Goal: Task Accomplishment & Management: Complete application form

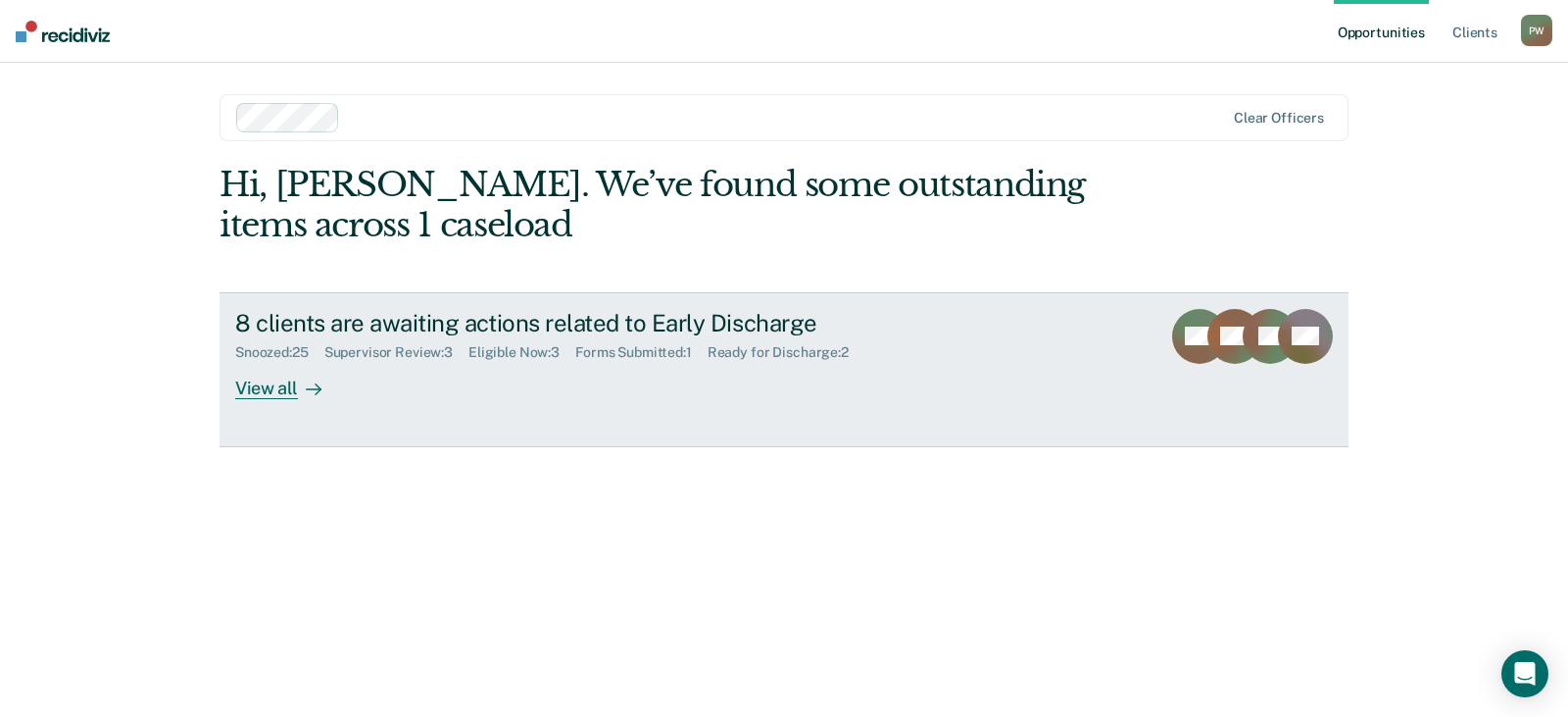
click at [285, 389] on div "View all" at bounding box center [290, 380] width 110 height 38
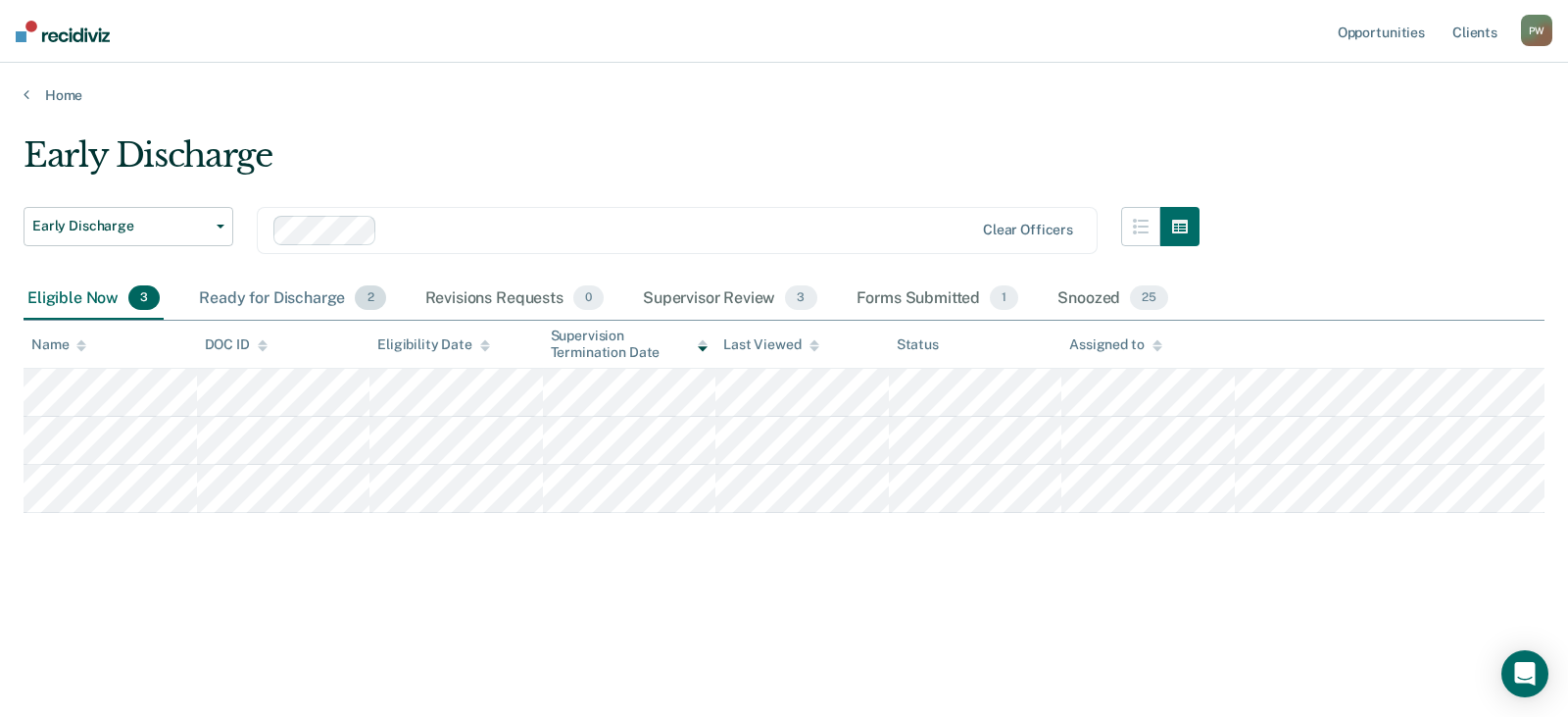
click at [294, 299] on div "Ready for Discharge 2" at bounding box center [291, 299] width 194 height 43
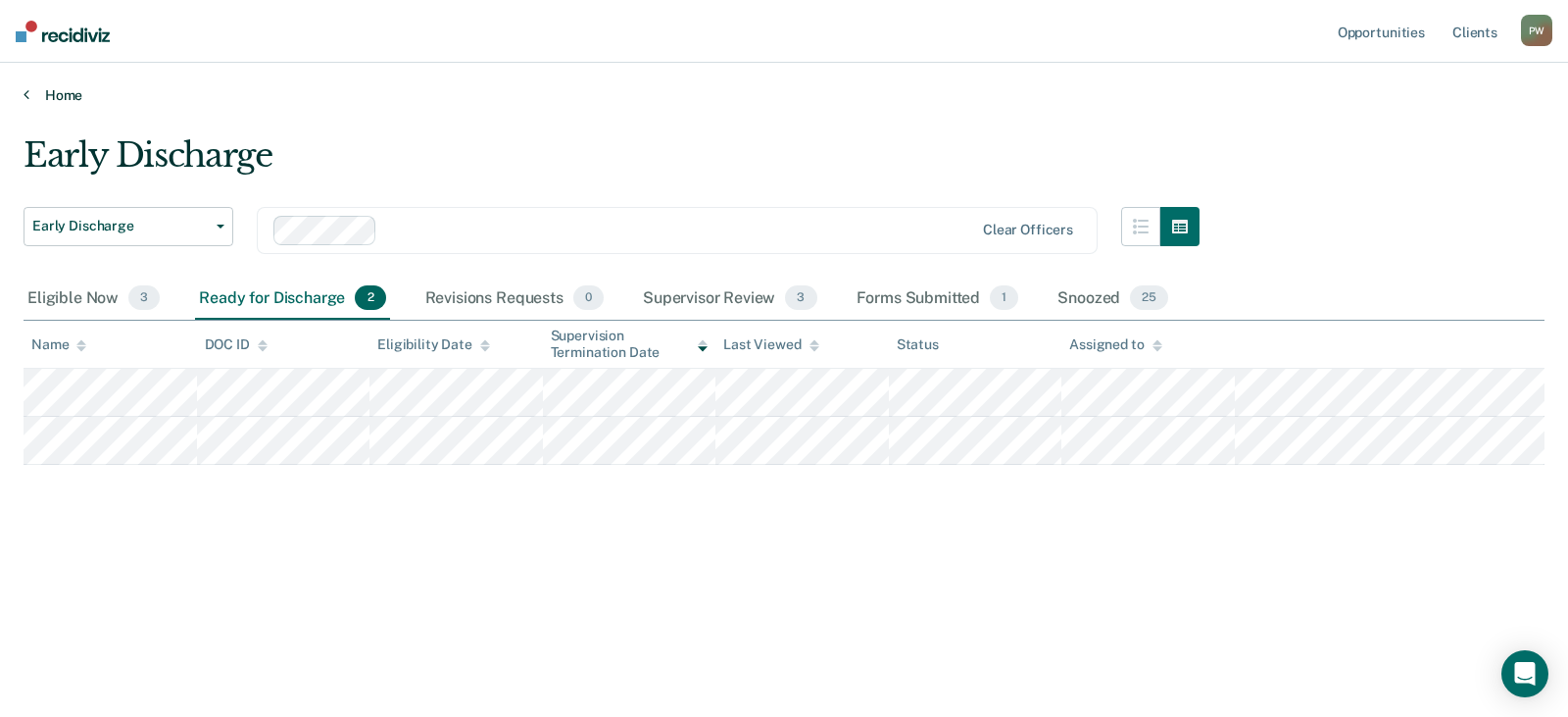
click at [73, 91] on link "Home" at bounding box center [784, 95] width 1521 height 18
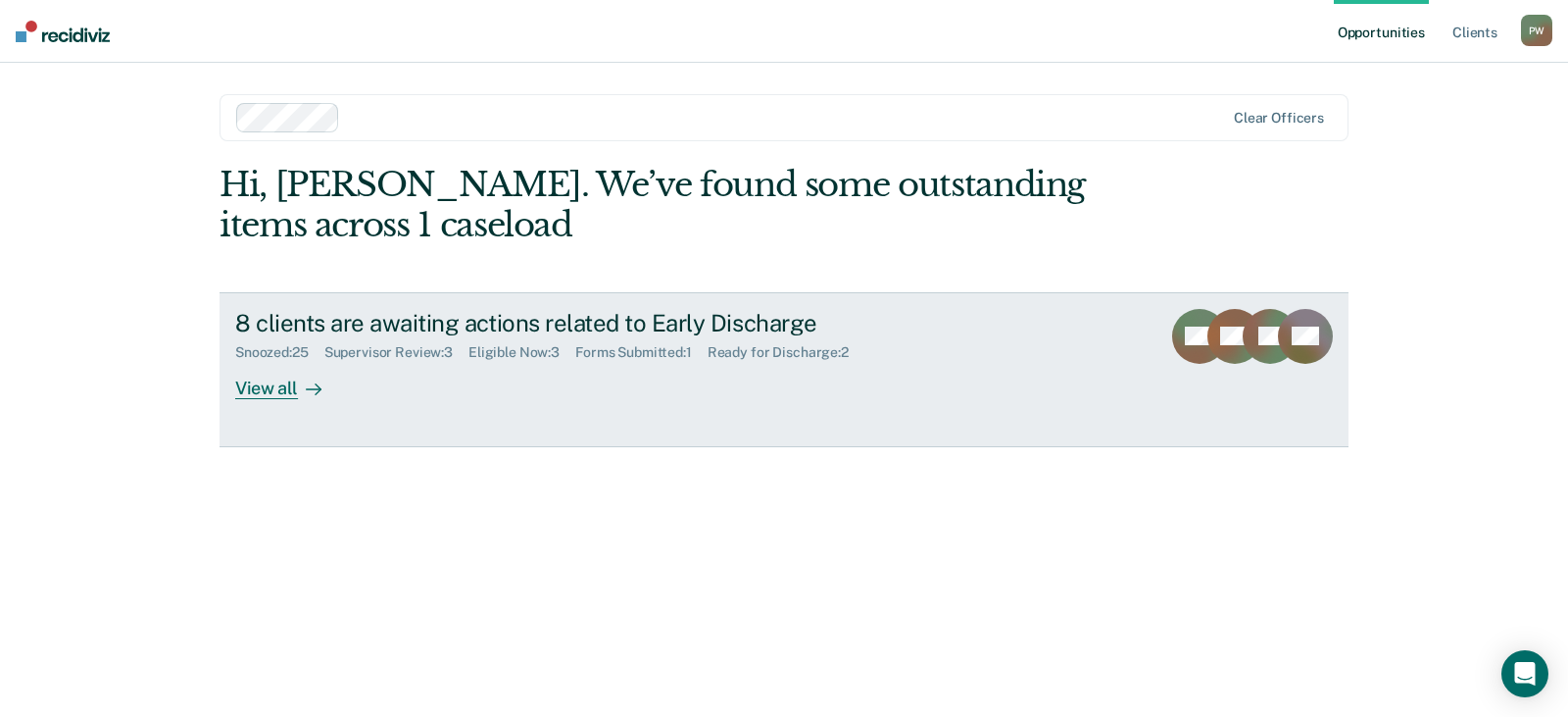
click at [259, 392] on div "View all" at bounding box center [290, 380] width 110 height 38
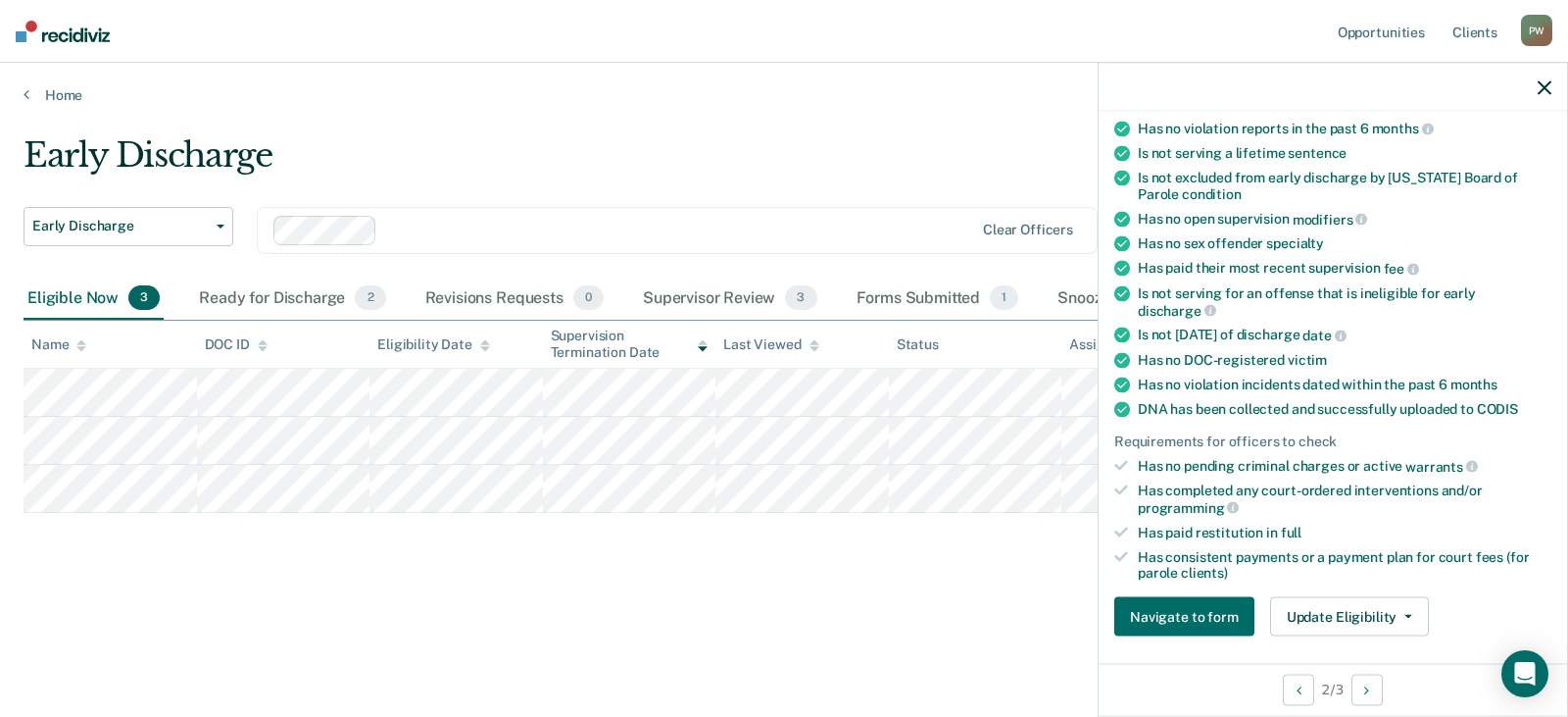
scroll to position [294, 0]
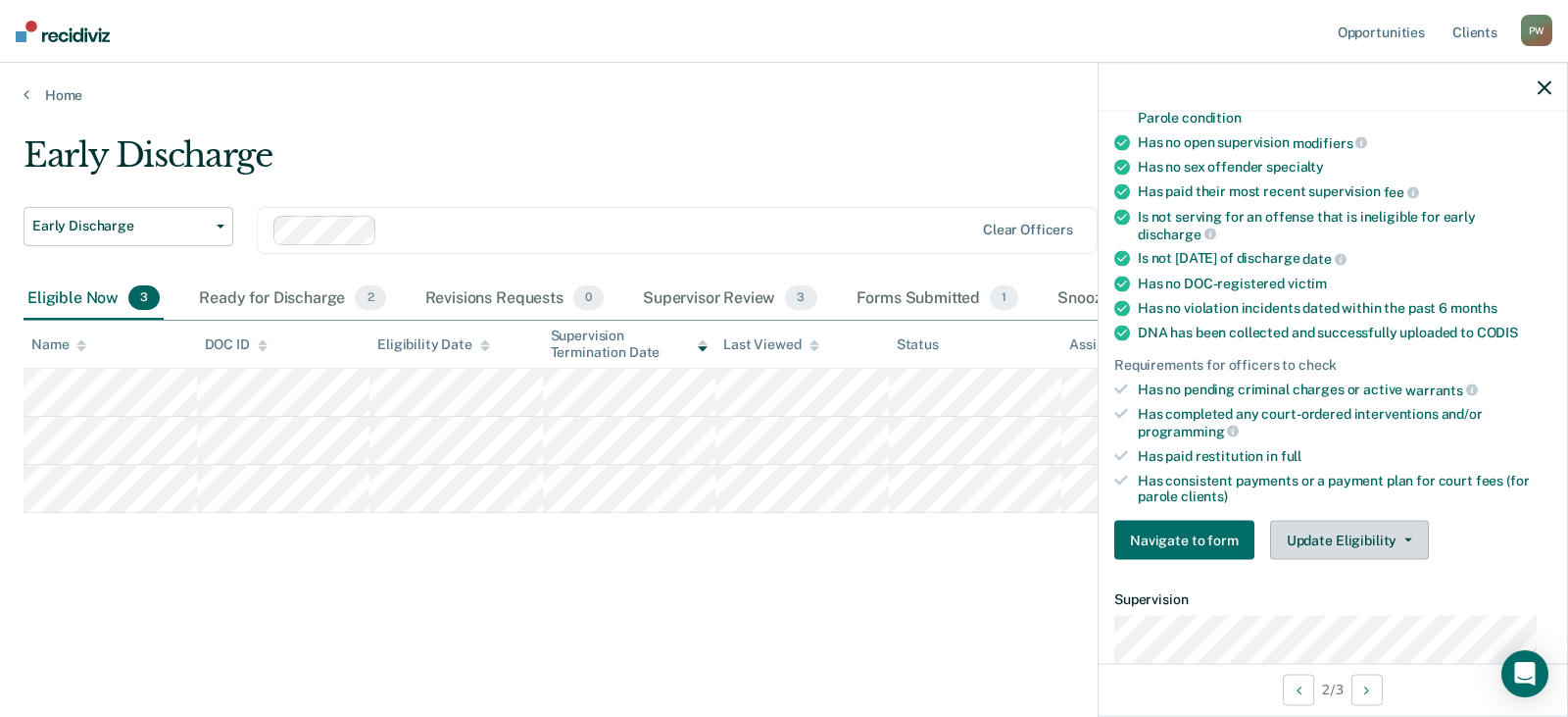
click at [1349, 533] on button "Update Eligibility" at bounding box center [1349, 540] width 158 height 39
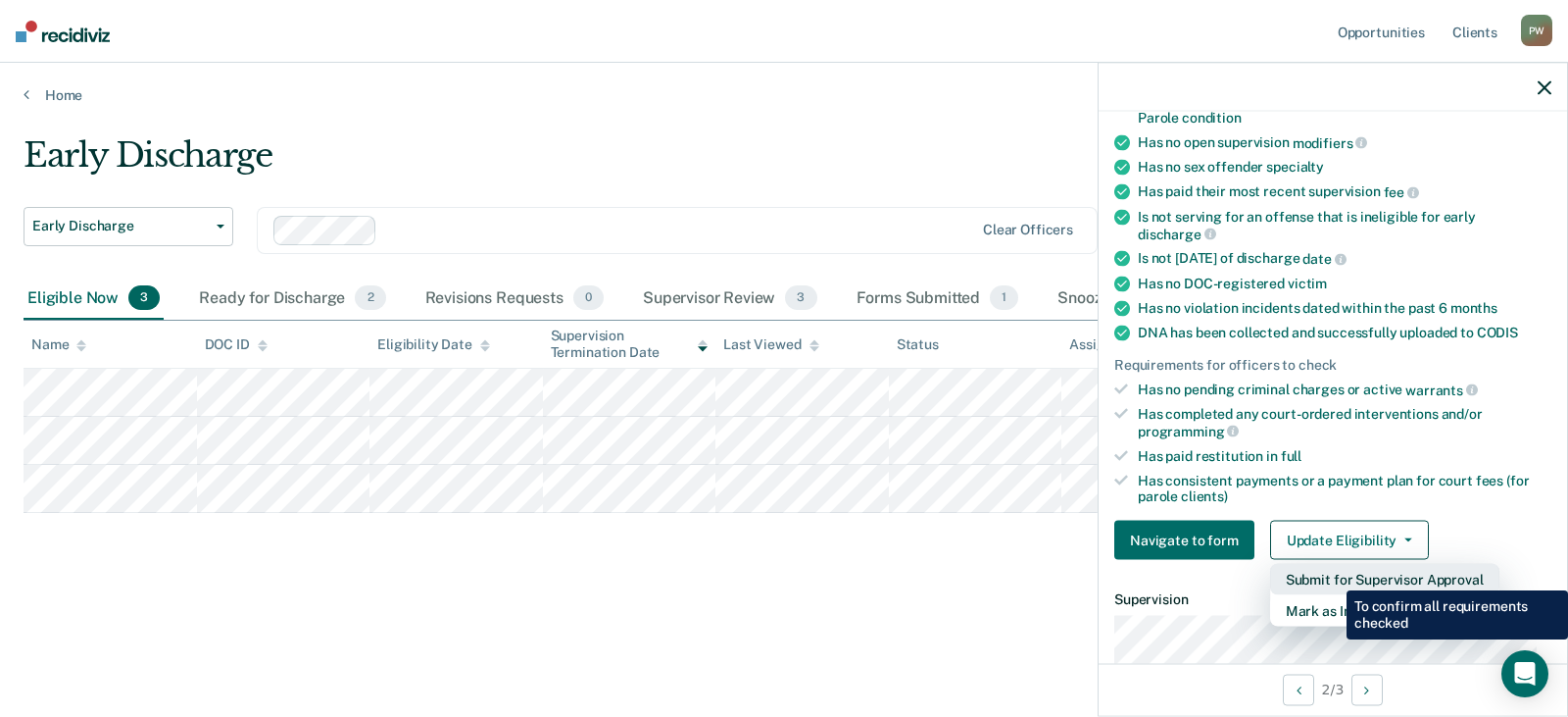
click at [1331, 575] on button "Submit for Supervisor Approval" at bounding box center [1384, 579] width 229 height 31
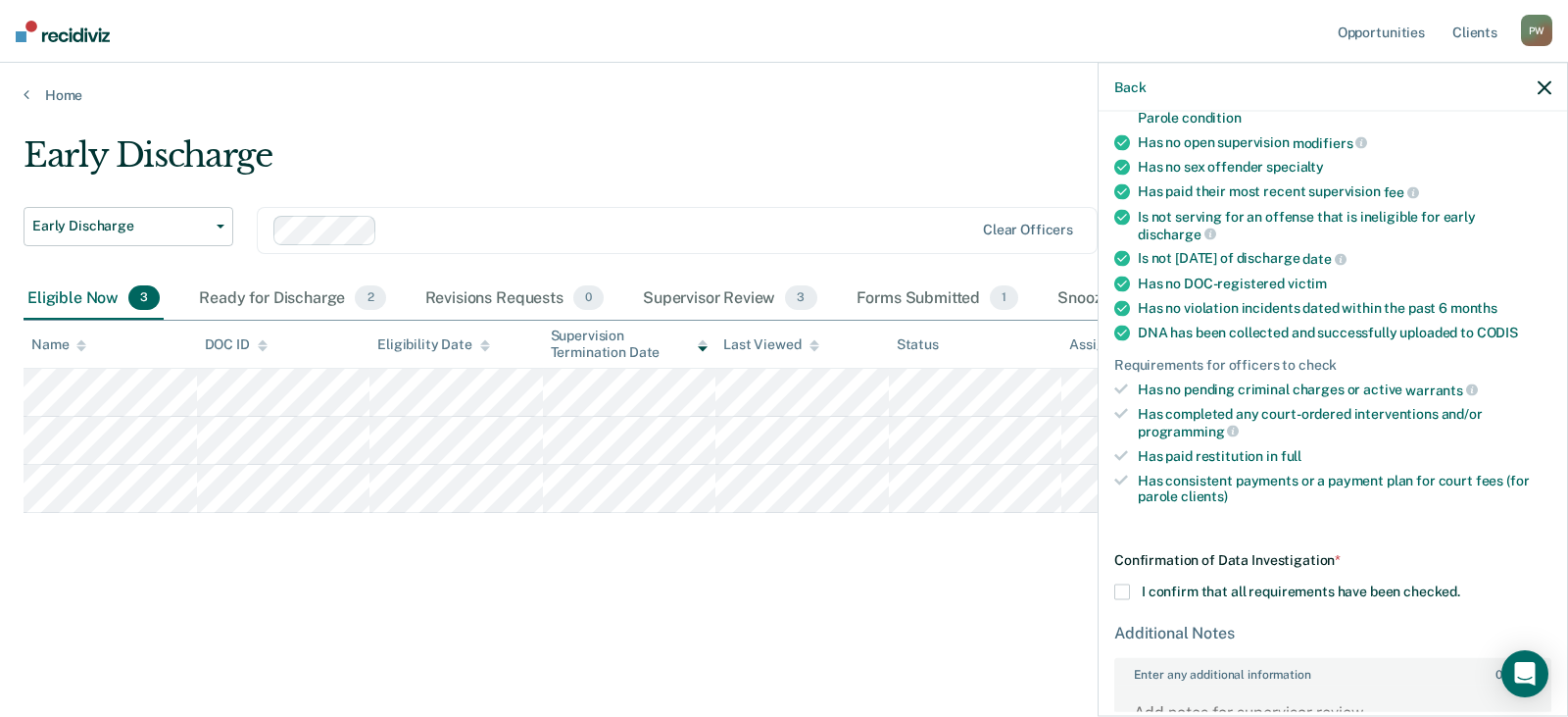
click at [1118, 583] on span at bounding box center [1122, 591] width 16 height 16
click at [1460, 583] on input "I confirm that all requirements have been checked." at bounding box center [1460, 583] width 0 height 0
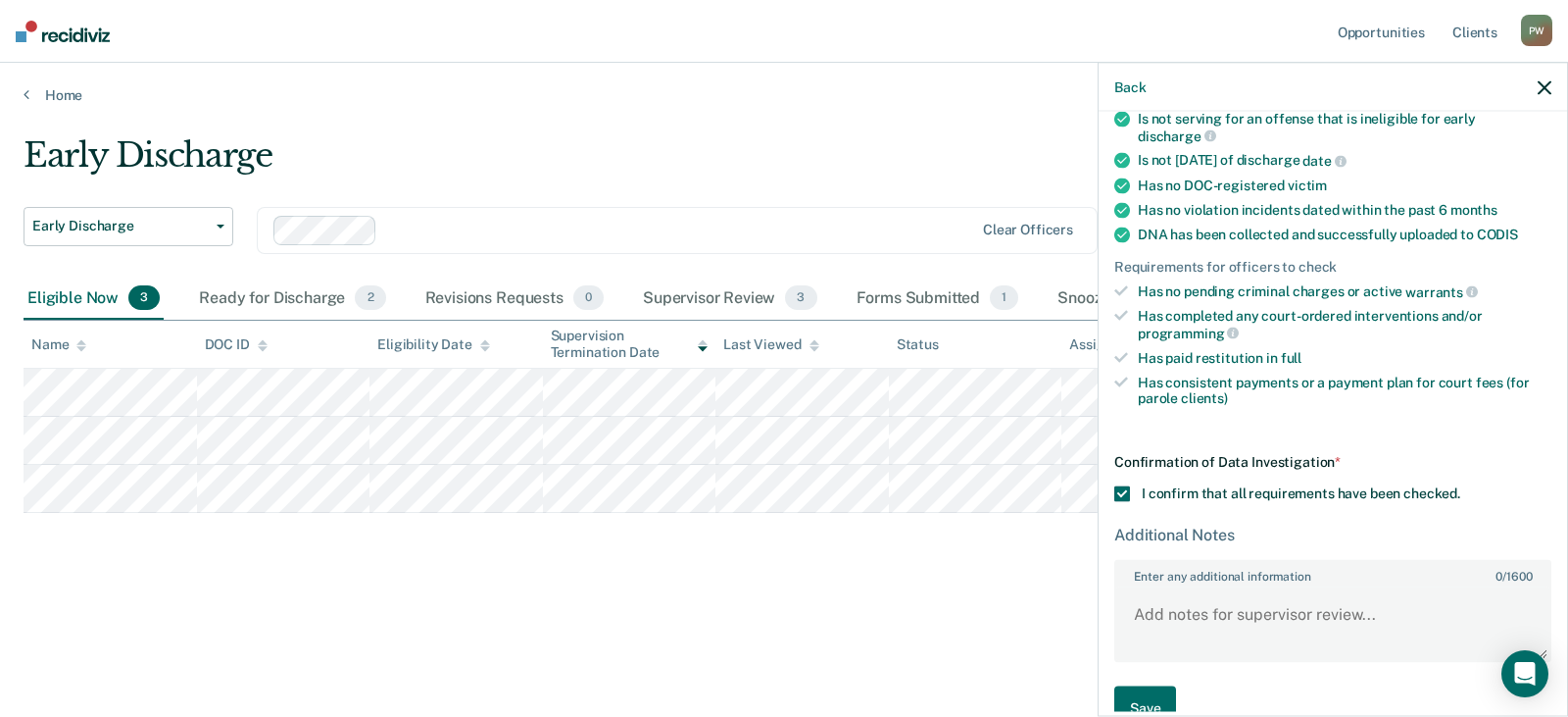
click at [1268, 536] on div "Additional Notes" at bounding box center [1332, 533] width 437 height 19
click at [1170, 576] on label "Enter any additional information 0 / 1600" at bounding box center [1332, 572] width 434 height 22
click at [1170, 587] on textarea "Enter any additional information 0 / 1600" at bounding box center [1332, 624] width 434 height 73
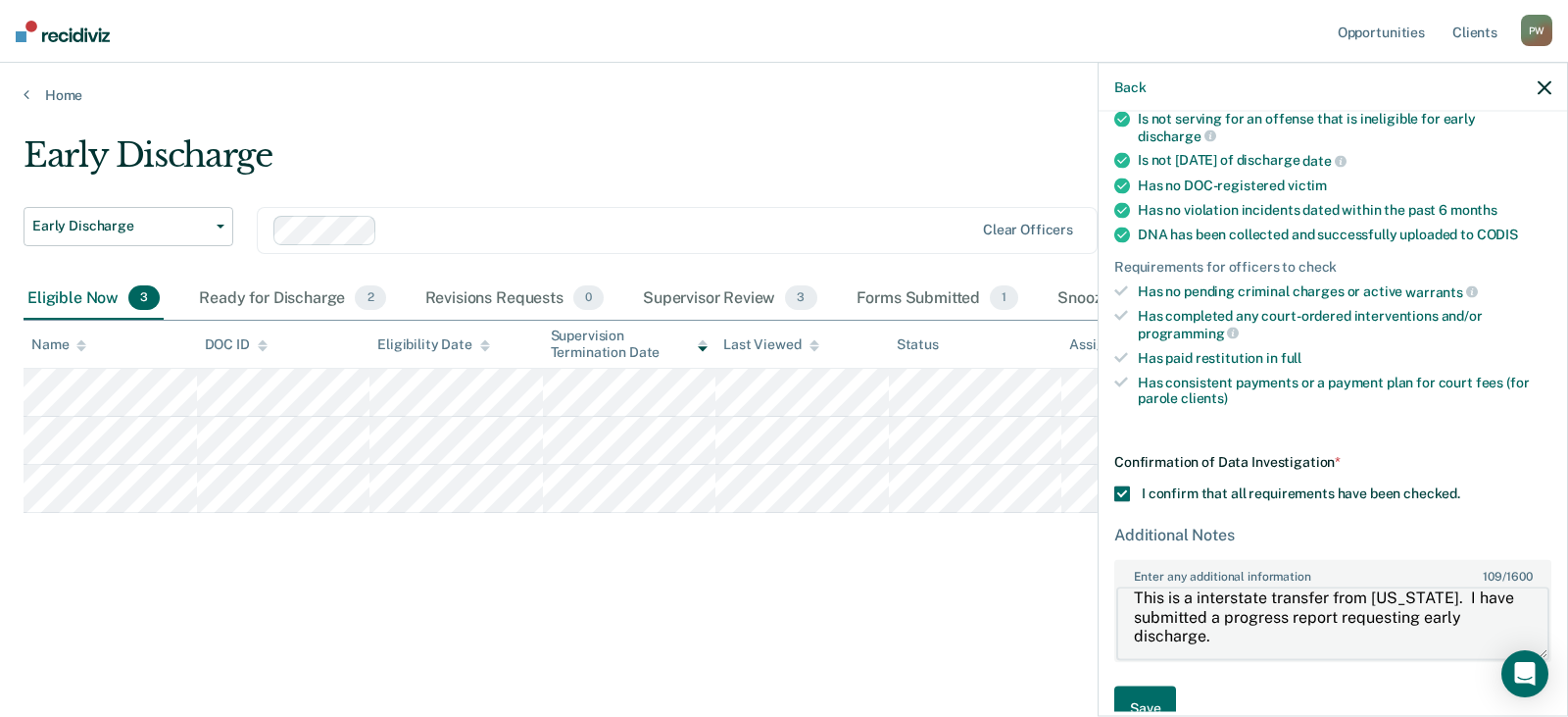
scroll to position [19, 0]
type textarea "This is a interstate transfer from [US_STATE]. I have submitted a progress repo…"
click at [1150, 701] on button "Save" at bounding box center [1144, 707] width 62 height 44
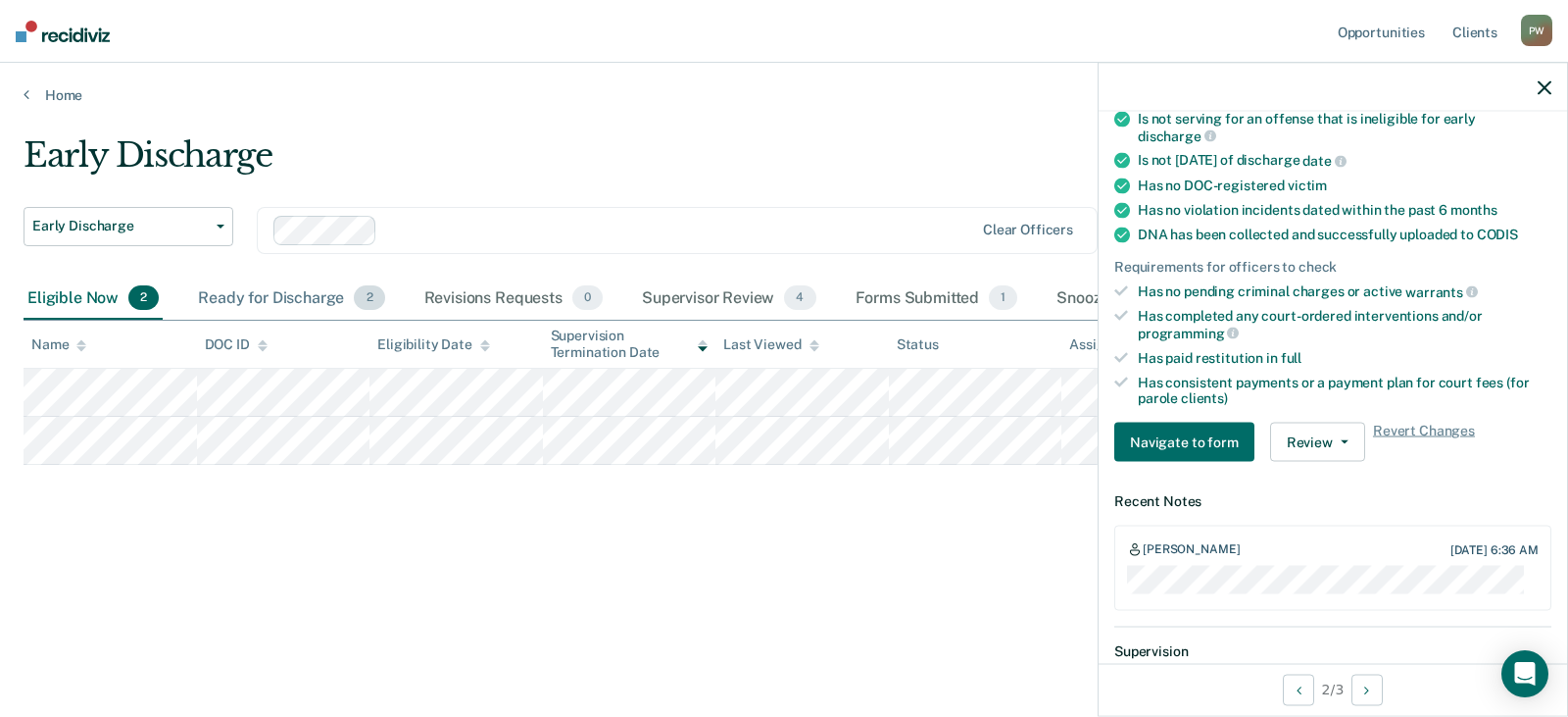
click at [280, 290] on div "Ready for Discharge 2" at bounding box center [290, 299] width 194 height 43
click at [452, 296] on div "Revisions Requests 0" at bounding box center [513, 299] width 186 height 43
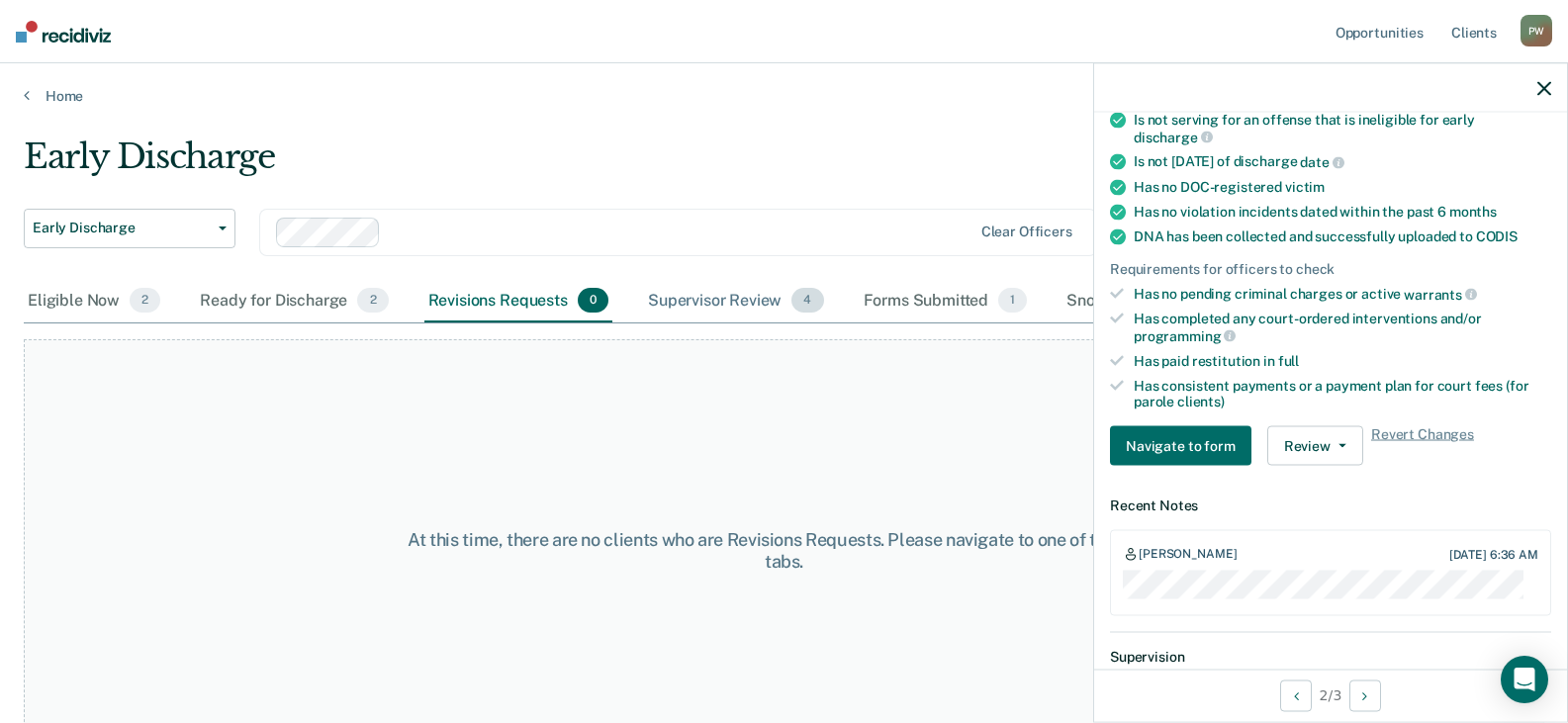
click at [714, 293] on div "Supervisor Review 4" at bounding box center [735, 301] width 184 height 44
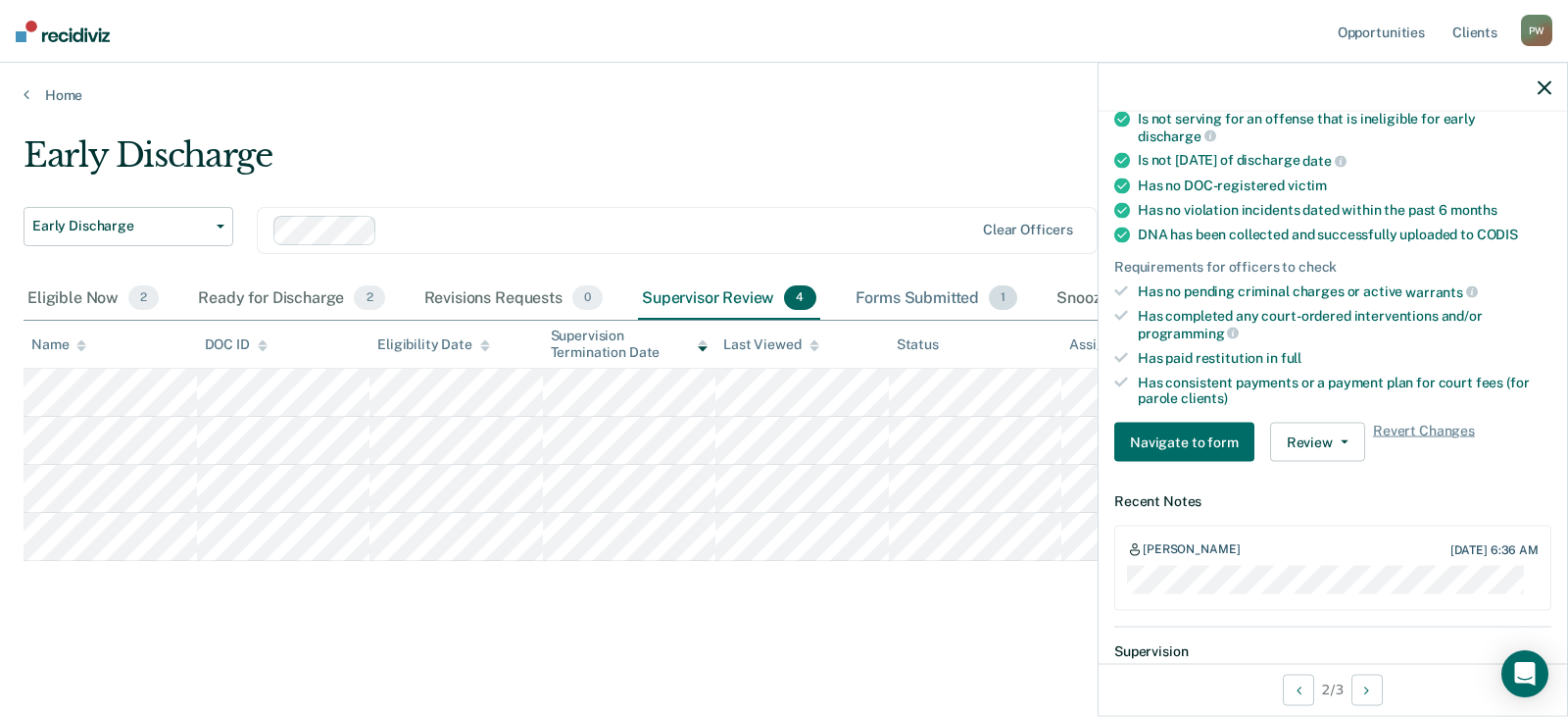
click at [905, 306] on div "Forms Submitted 1" at bounding box center [936, 299] width 170 height 43
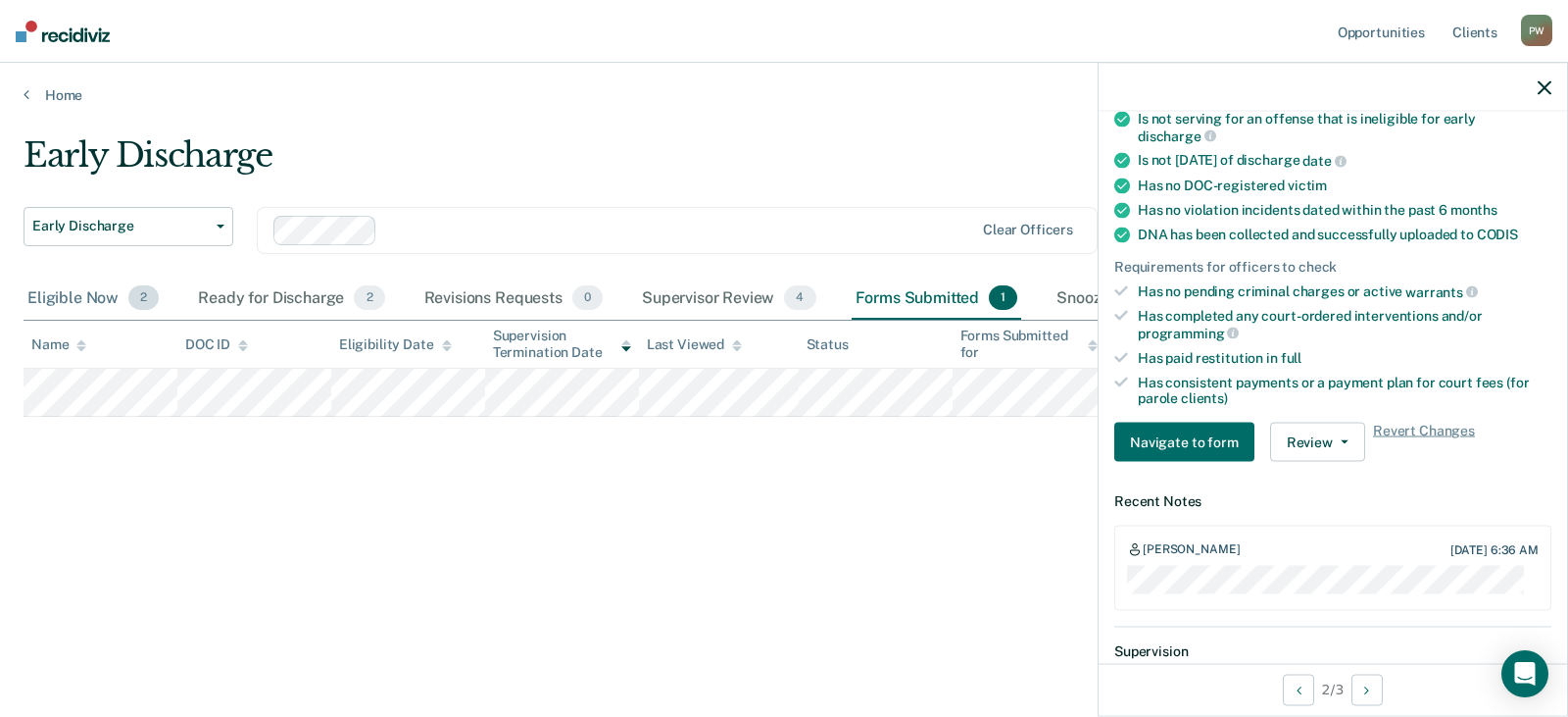
click at [88, 303] on div "Eligible Now 2" at bounding box center [93, 299] width 140 height 43
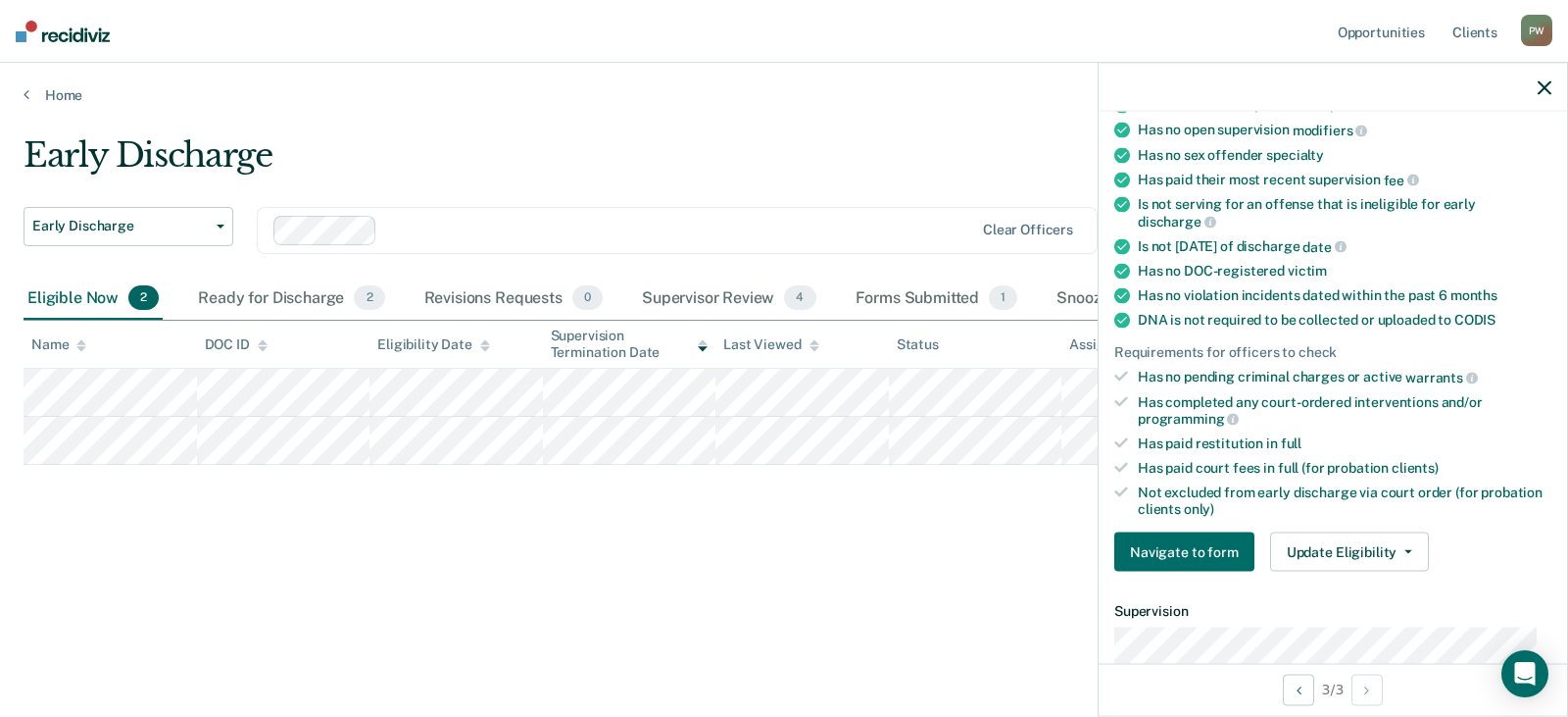
scroll to position [392, 0]
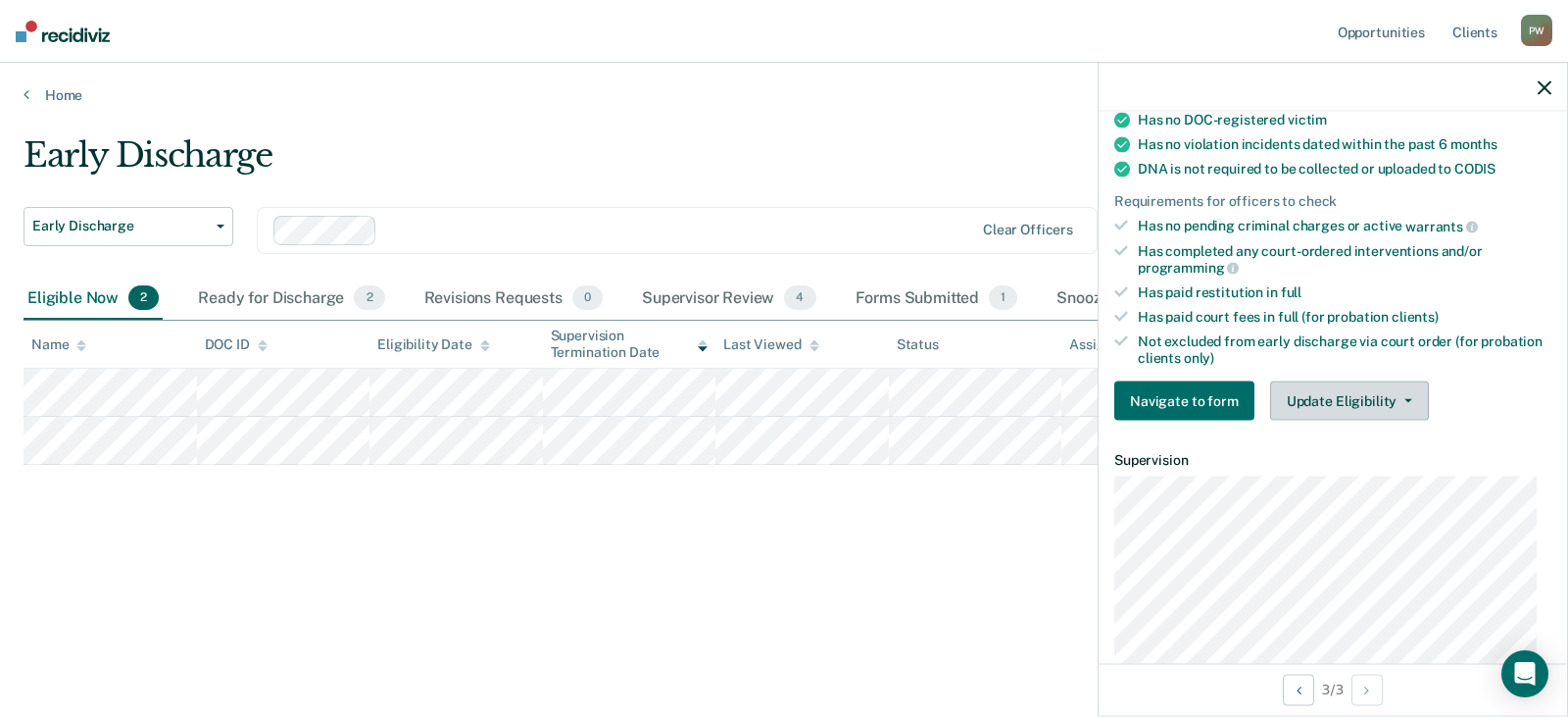
click at [1338, 402] on button "Update Eligibility" at bounding box center [1349, 401] width 158 height 39
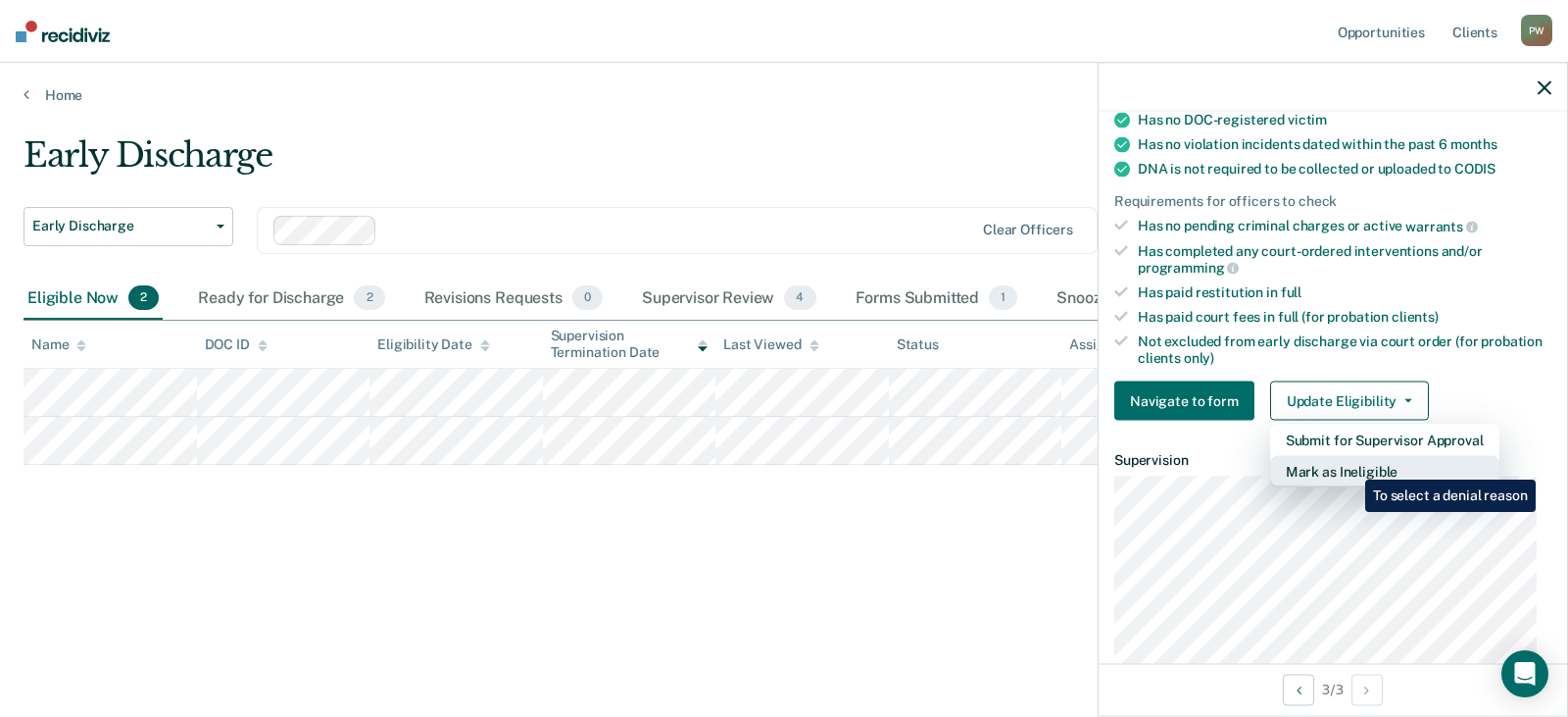
click at [1350, 464] on button "Mark as Ineligible" at bounding box center [1384, 471] width 229 height 31
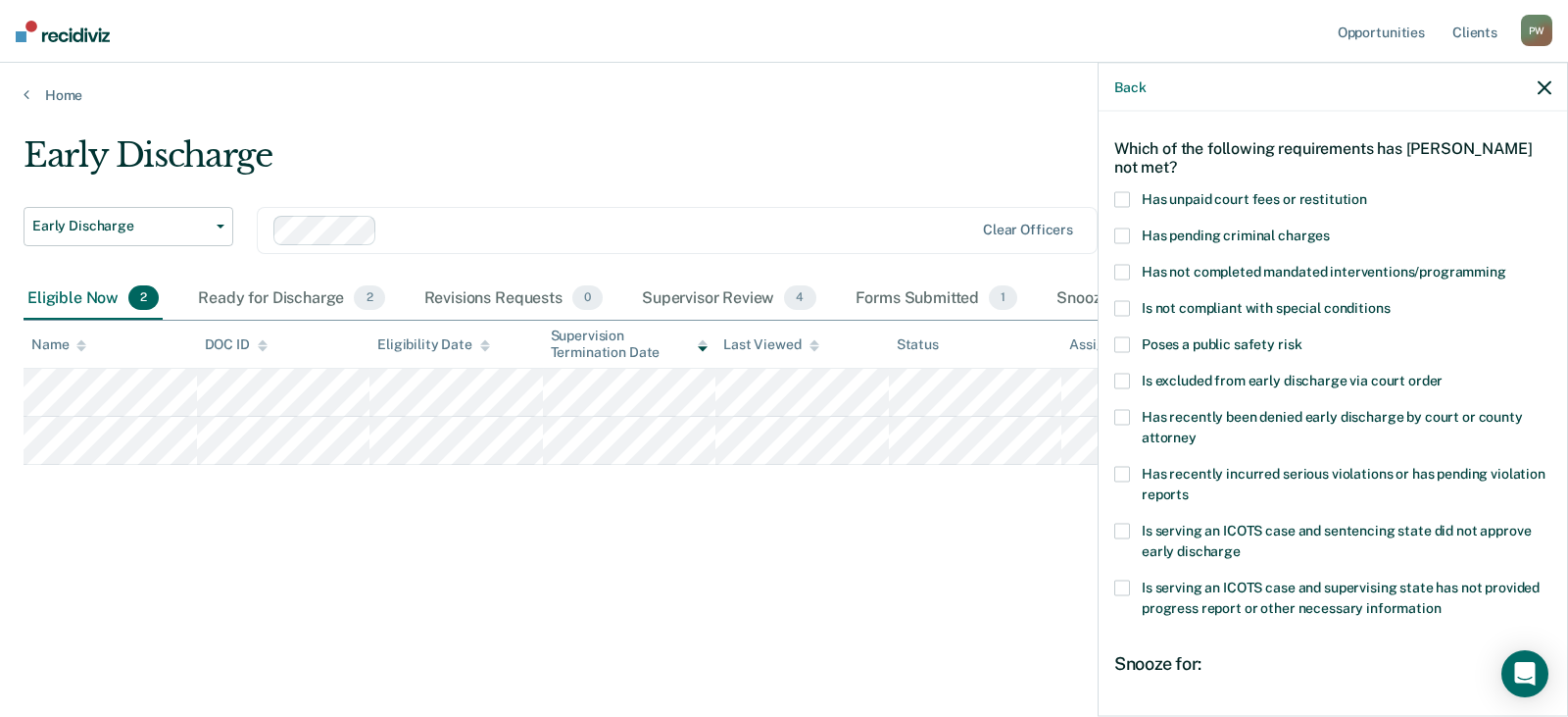
scroll to position [0, 0]
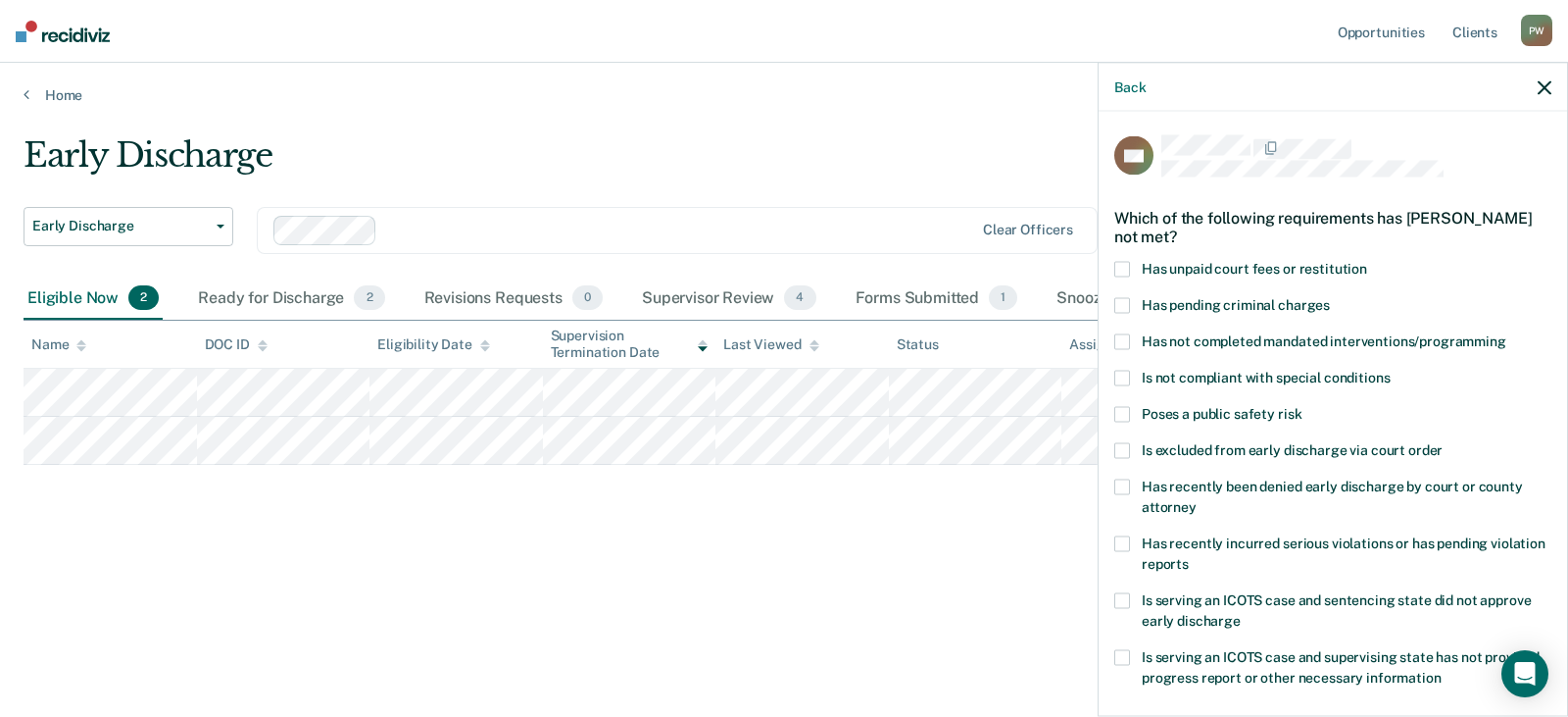
click at [1119, 264] on span at bounding box center [1122, 269] width 16 height 16
click at [1366, 261] on input "Has unpaid court fees or restitution" at bounding box center [1366, 261] width 0 height 0
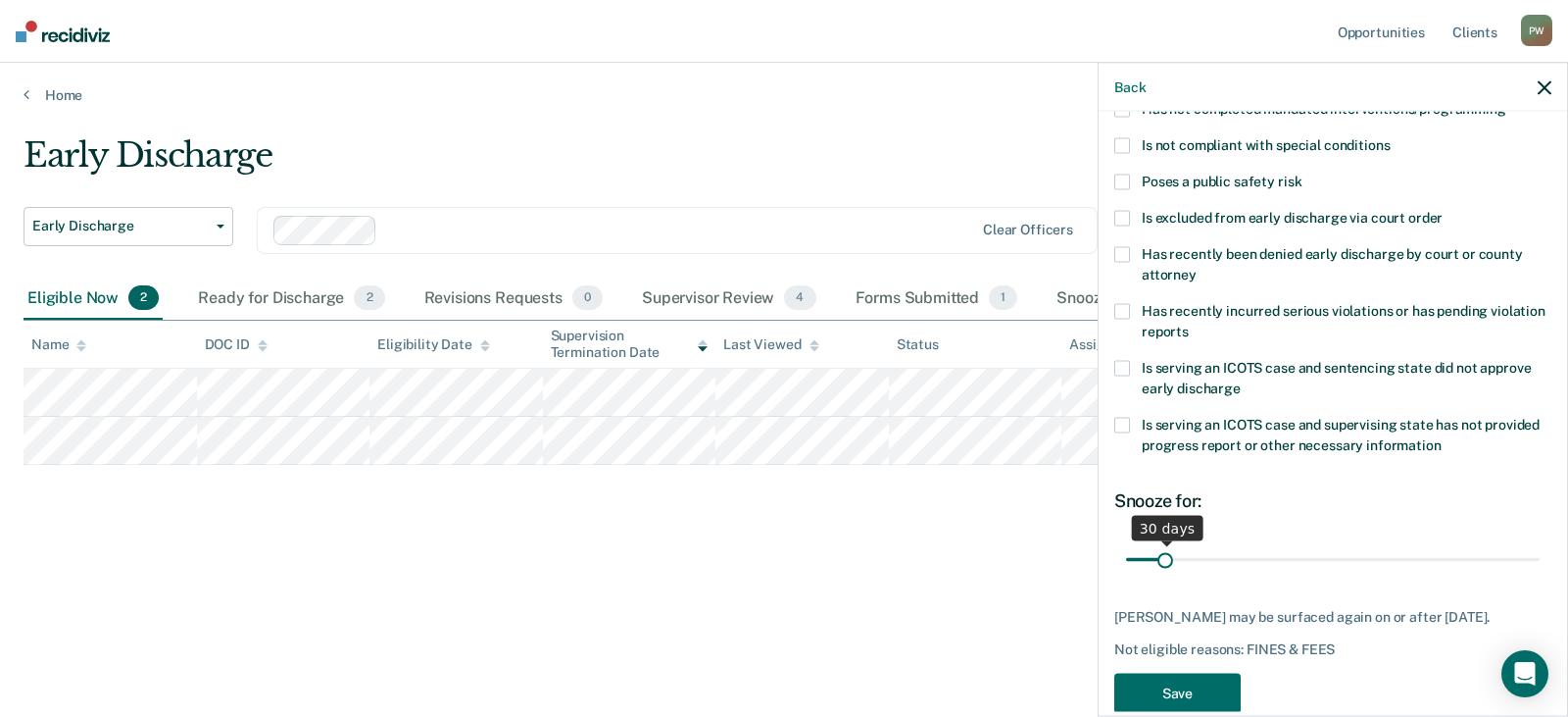
scroll to position [267, 0]
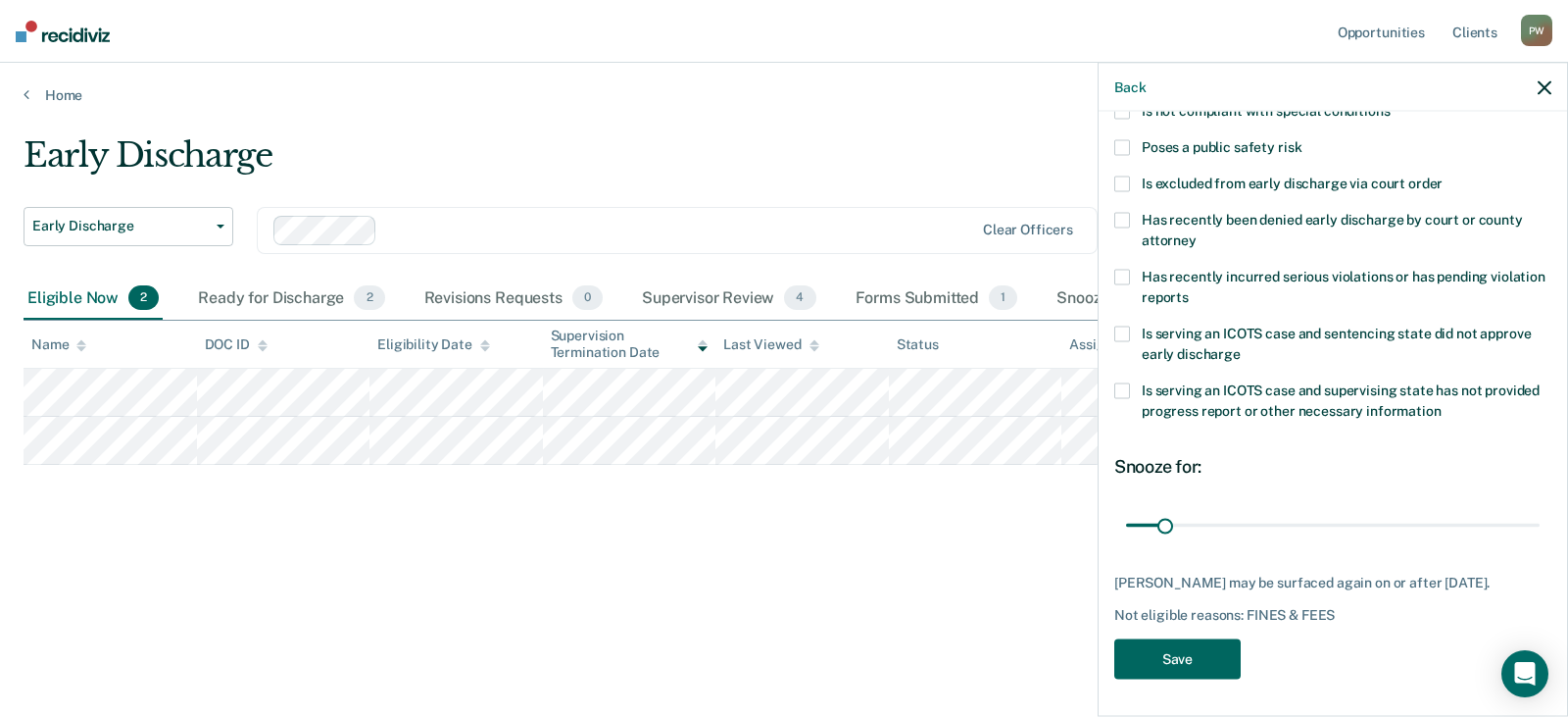
click at [1167, 660] on button "Save" at bounding box center [1177, 658] width 127 height 40
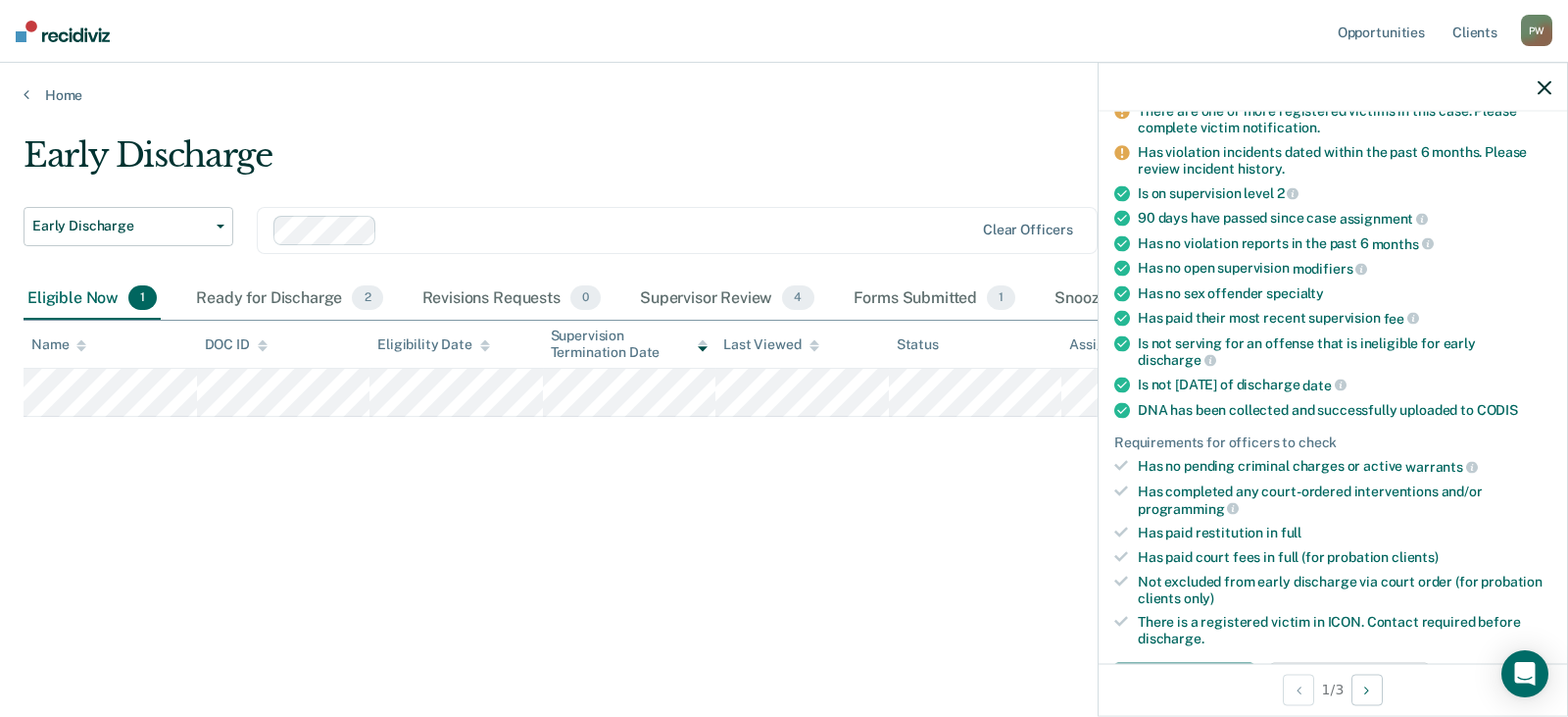
scroll to position [392, 0]
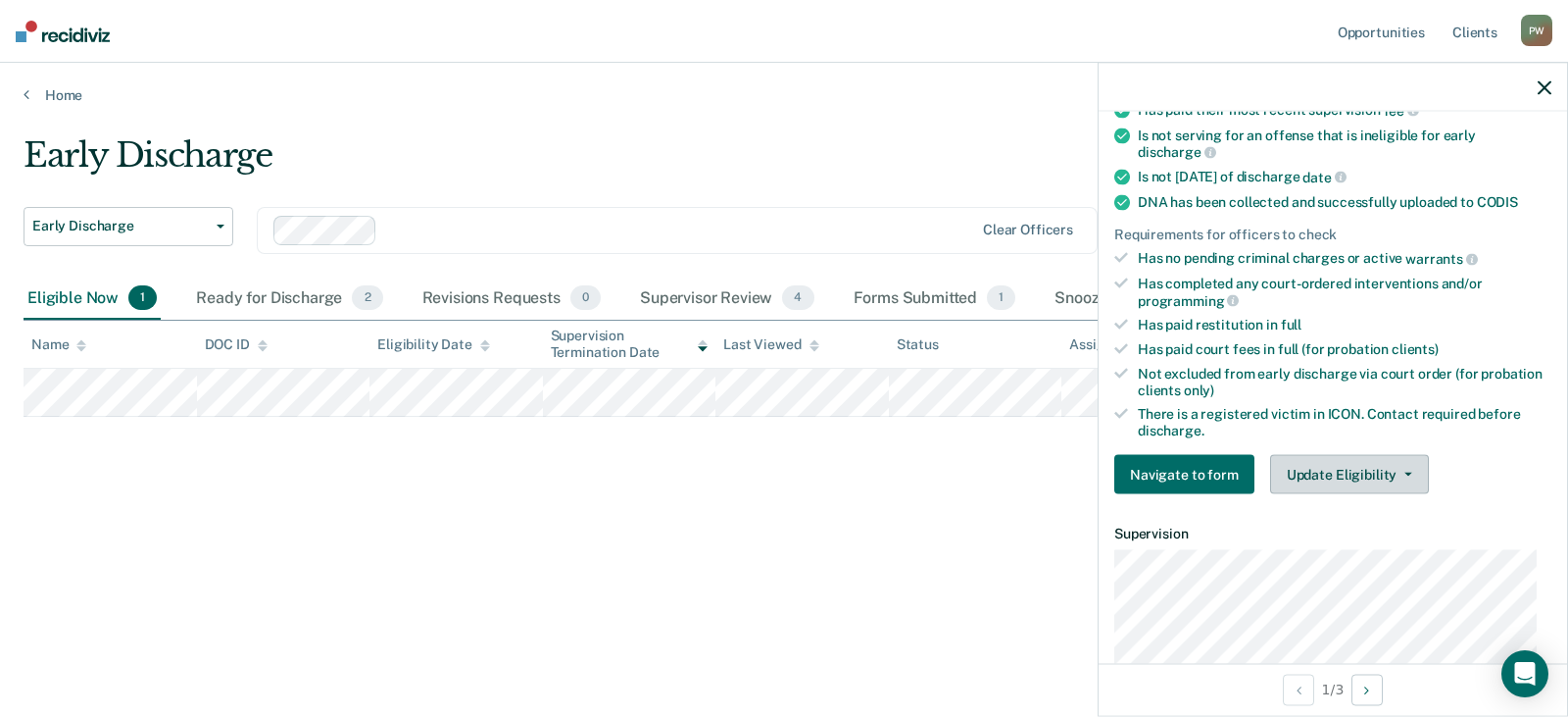
click at [1346, 476] on button "Update Eligibility" at bounding box center [1349, 474] width 158 height 39
